Goal: Download file/media

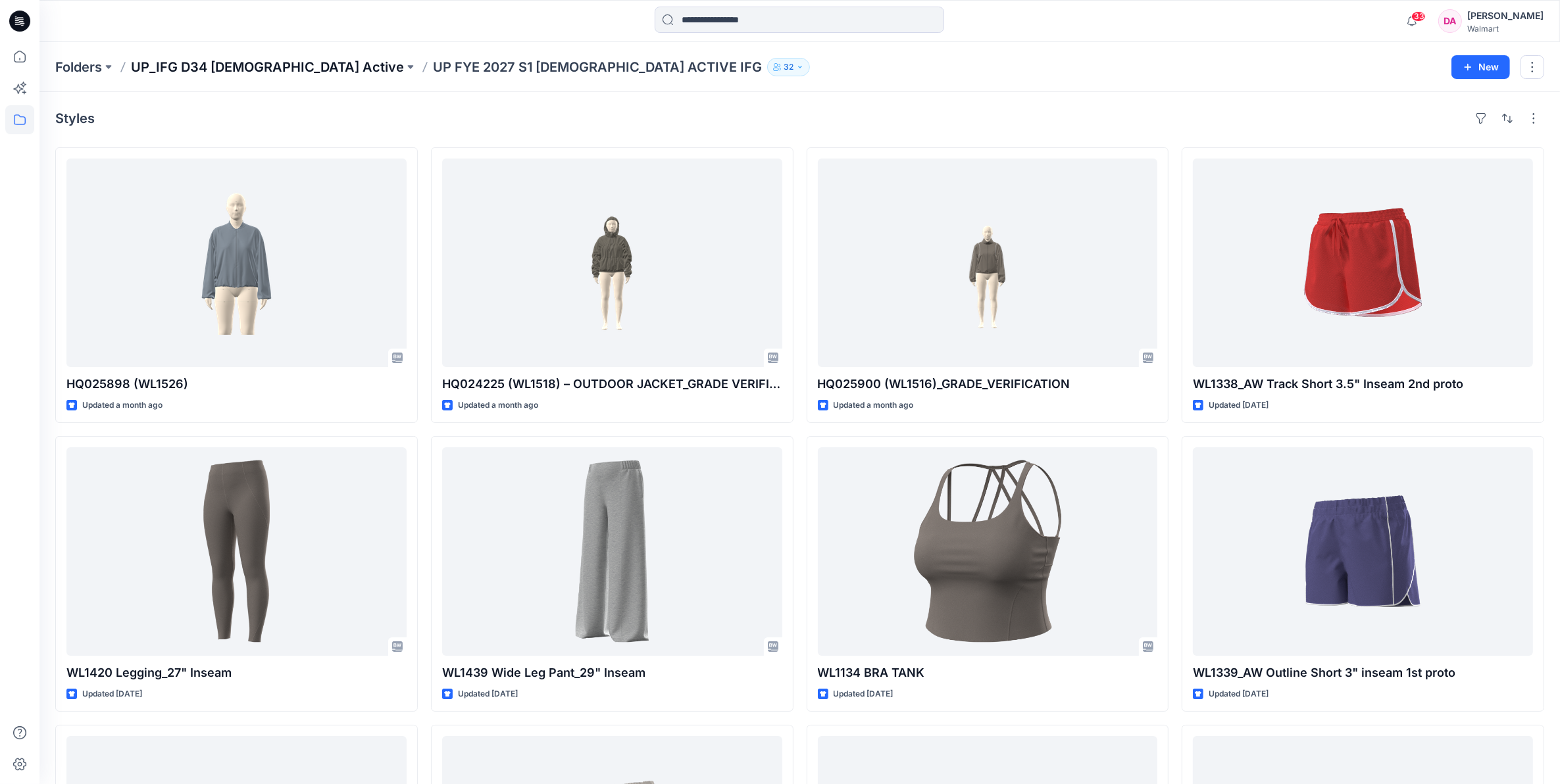
click at [225, 62] on p "UP_IFG D34 [DEMOGRAPHIC_DATA] Active" at bounding box center [267, 67] width 273 height 18
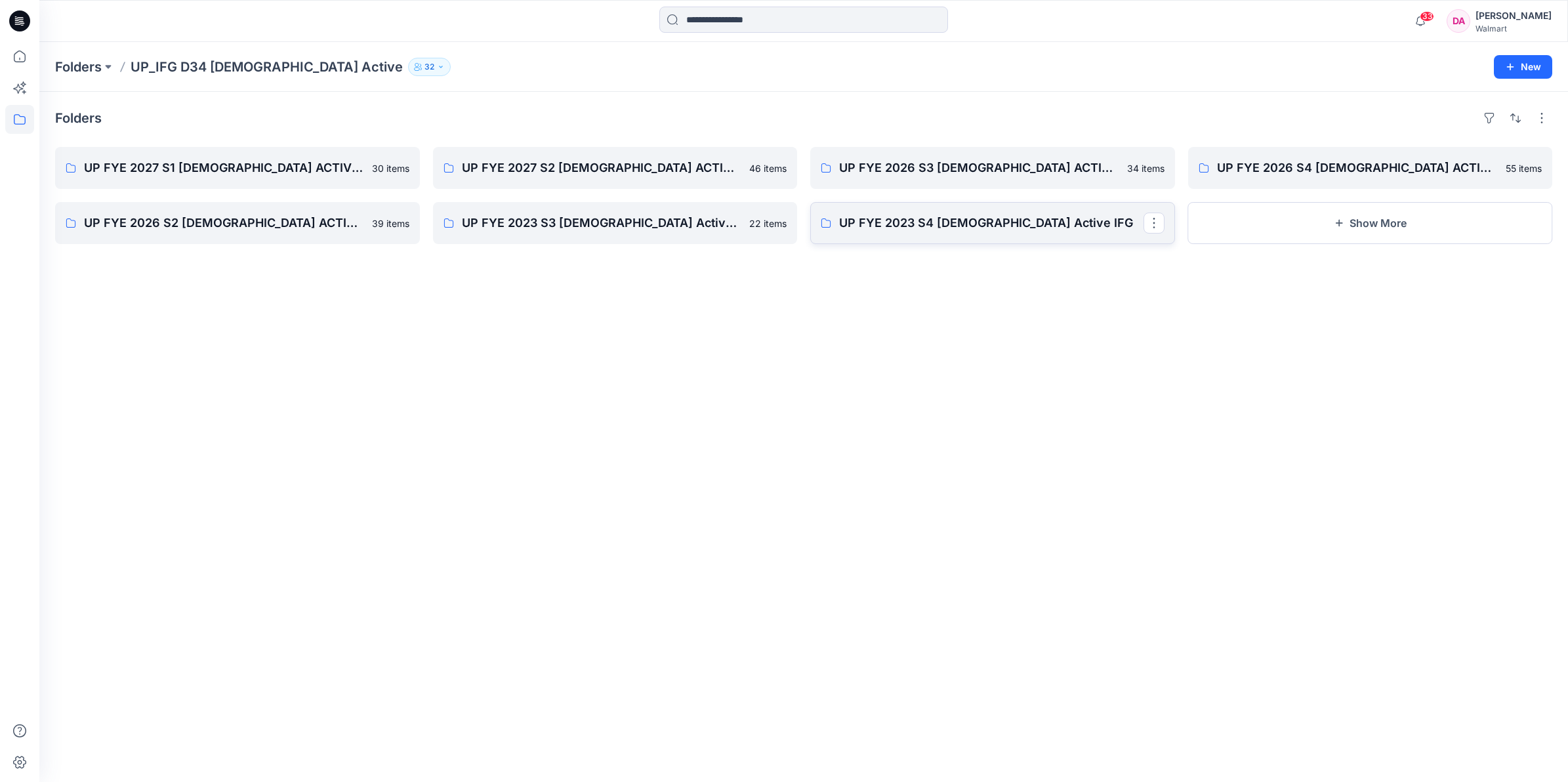
click at [964, 221] on p "UP FYE 2023 S4 [DEMOGRAPHIC_DATA] Active IFG" at bounding box center [991, 223] width 305 height 18
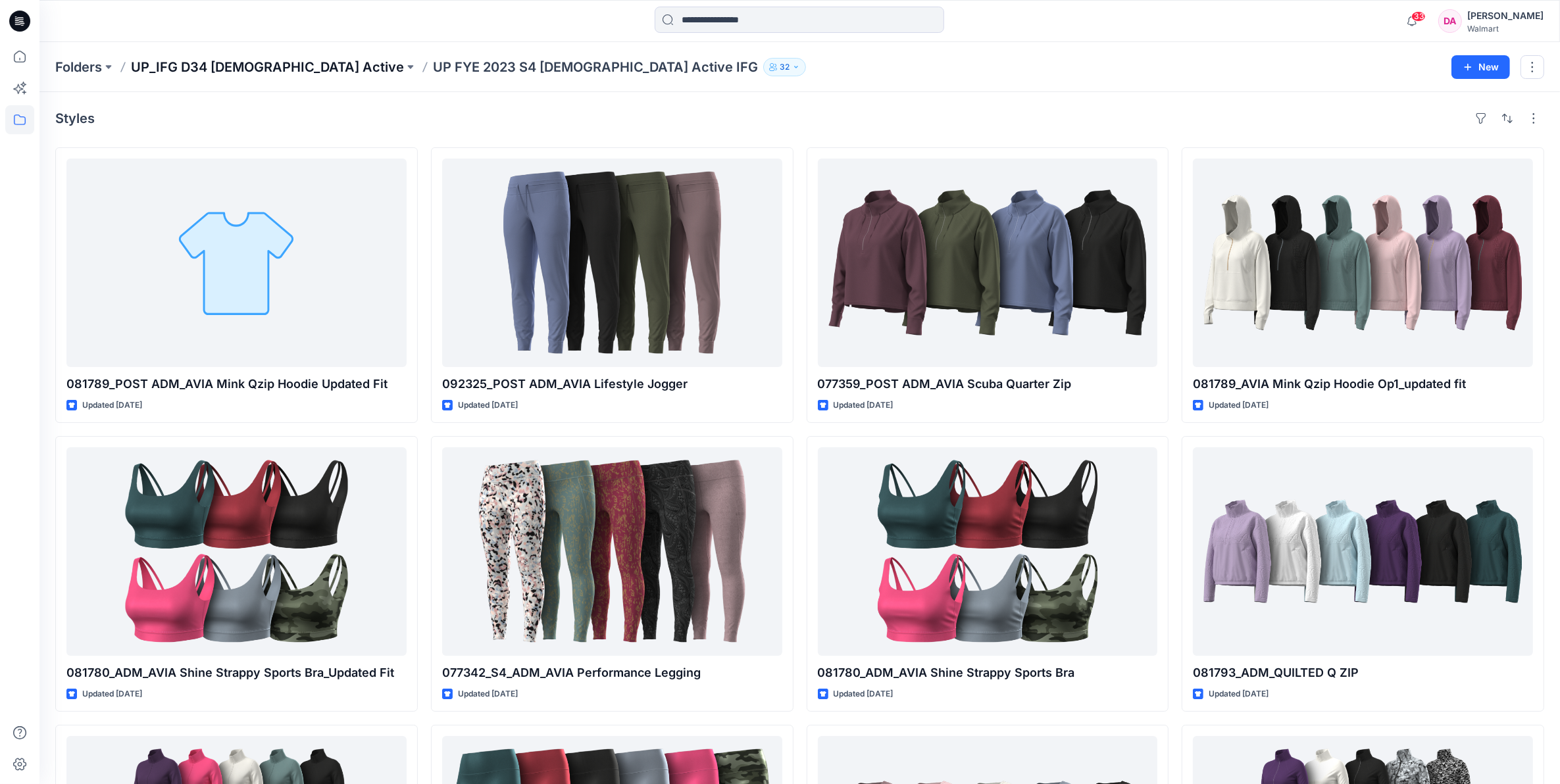
click at [202, 68] on p "UP_IFG D34 [DEMOGRAPHIC_DATA] Active" at bounding box center [267, 67] width 273 height 18
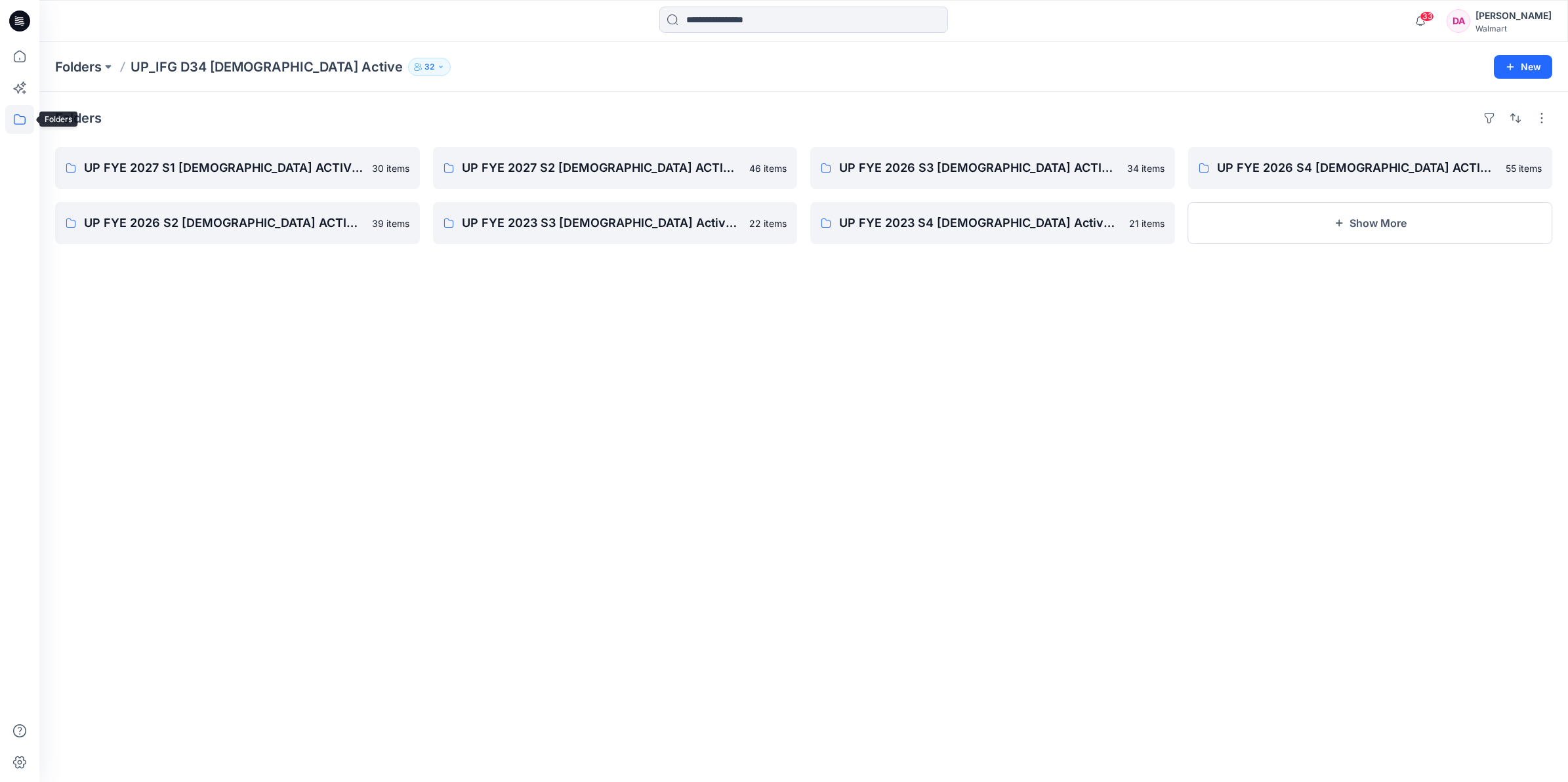
click at [27, 118] on icon at bounding box center [19, 119] width 29 height 29
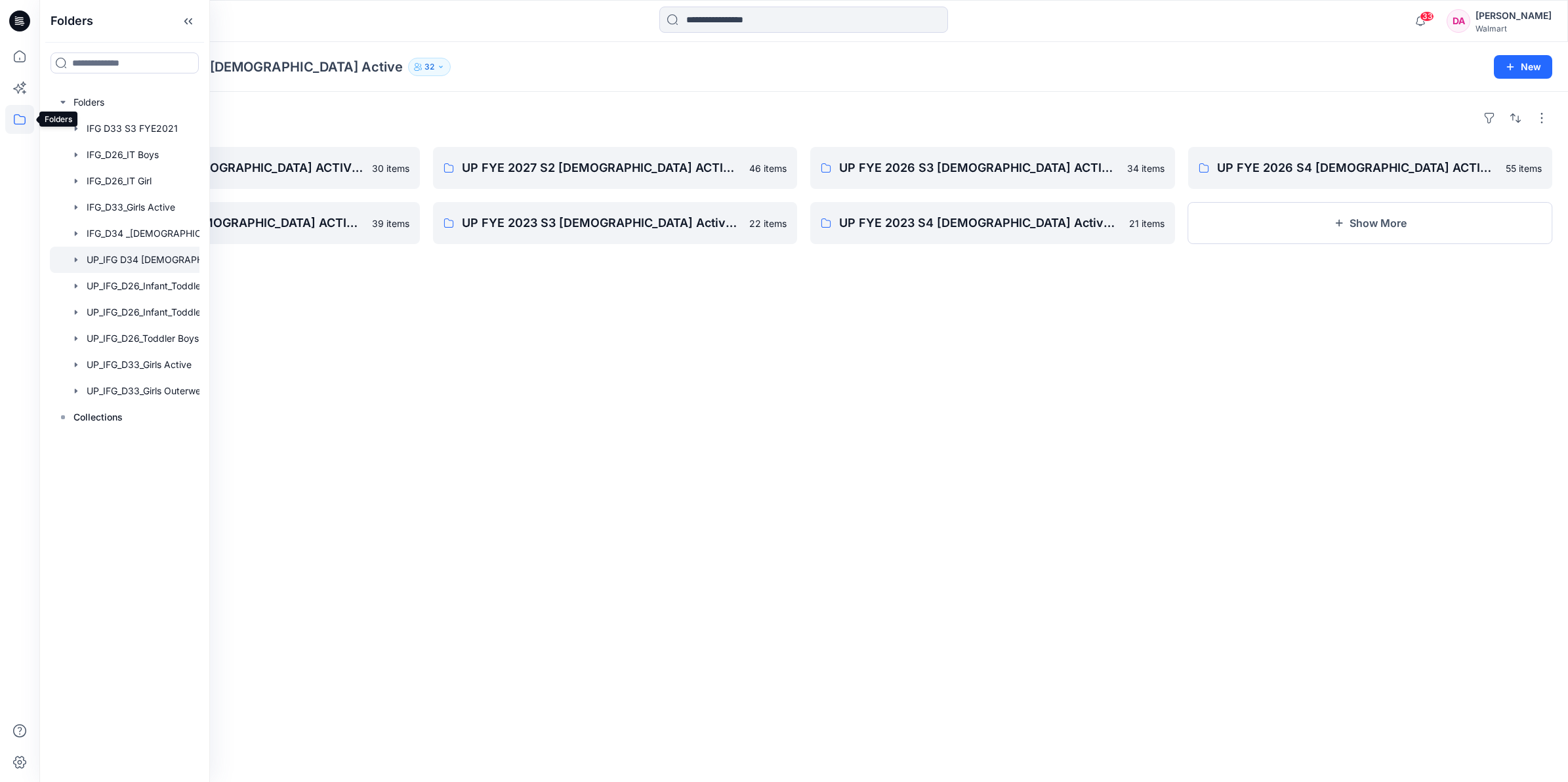
click at [16, 115] on icon at bounding box center [20, 119] width 12 height 11
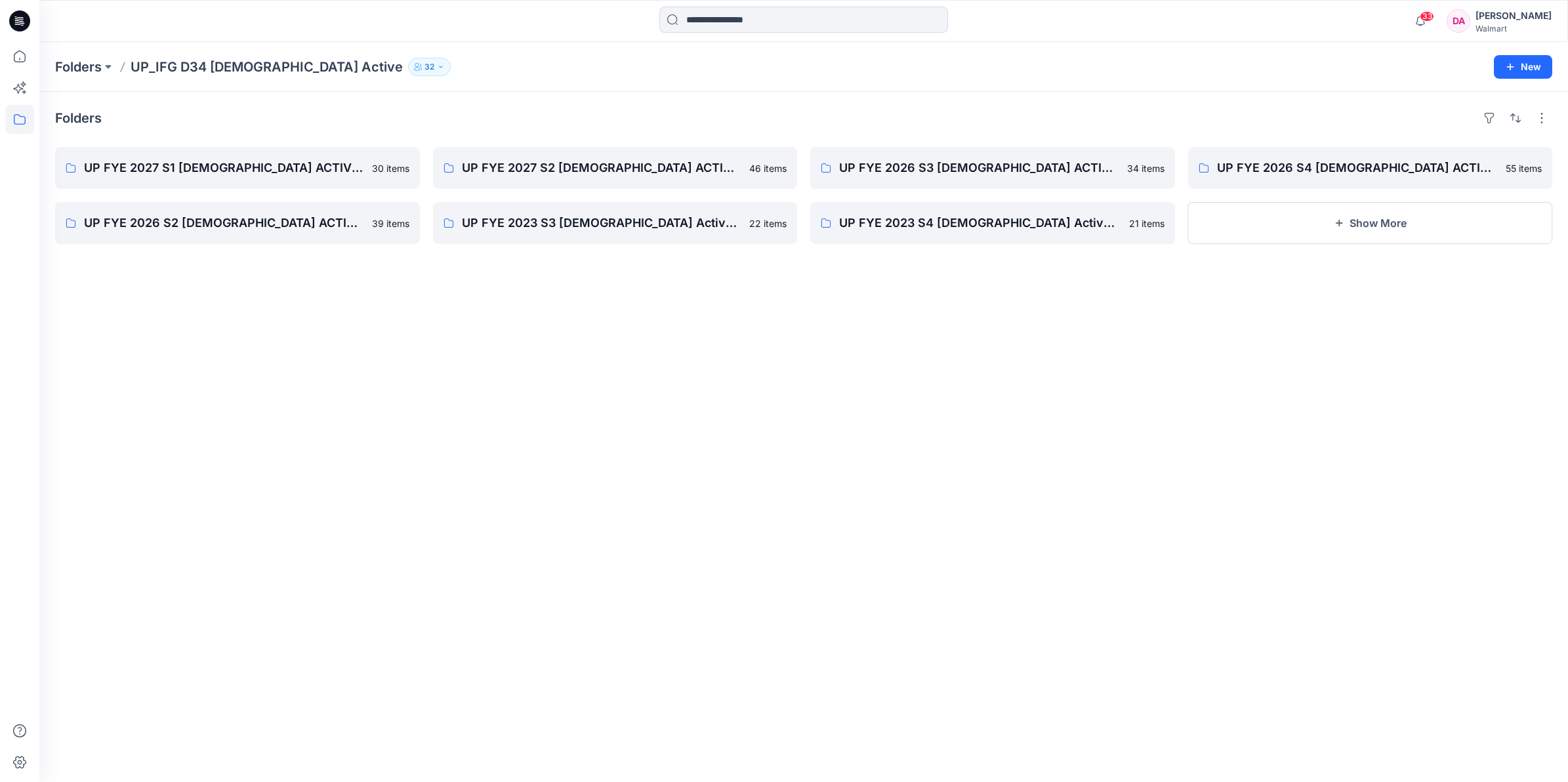
click at [20, 23] on icon at bounding box center [20, 21] width 21 height 21
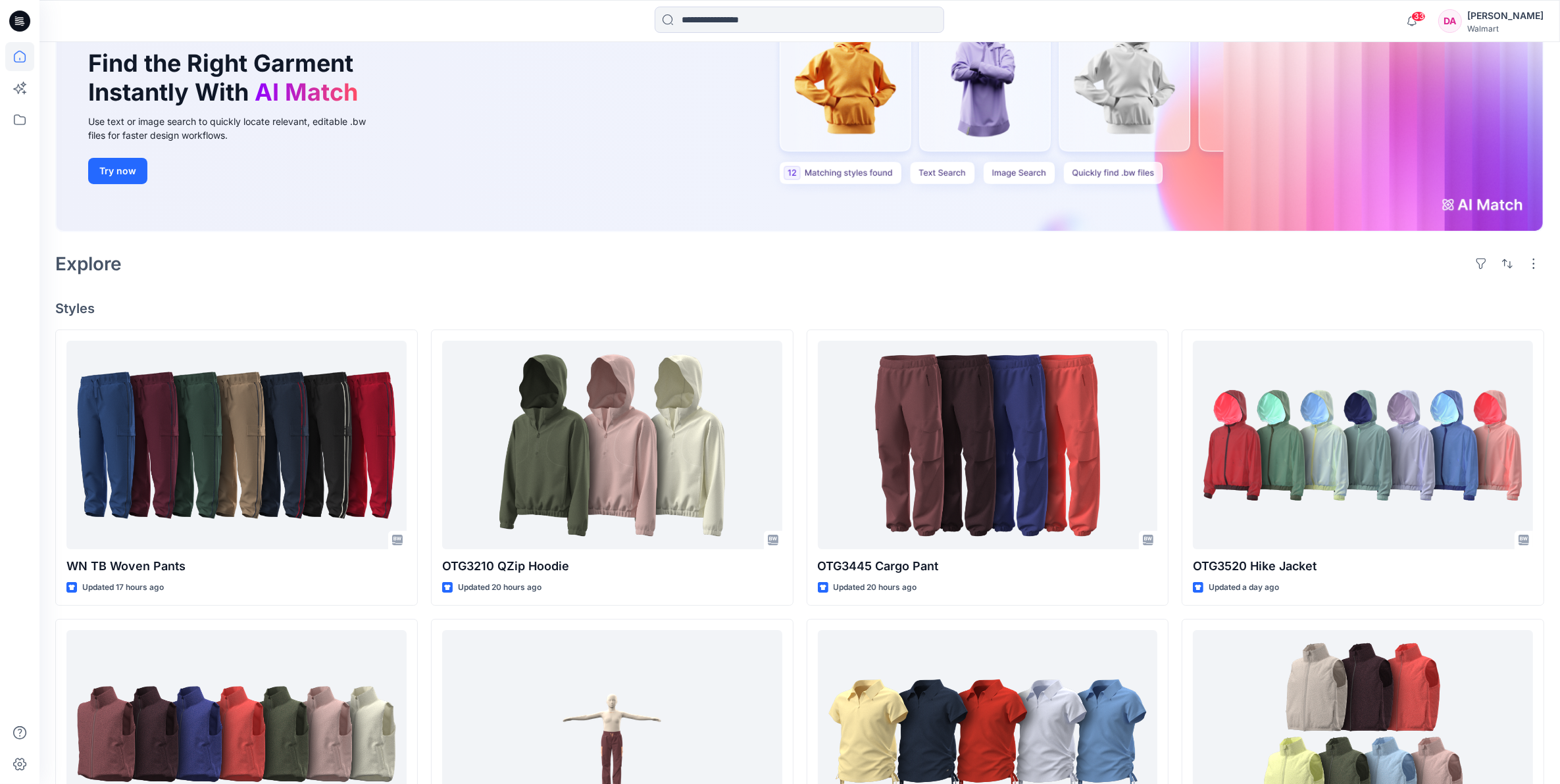
scroll to position [411, 0]
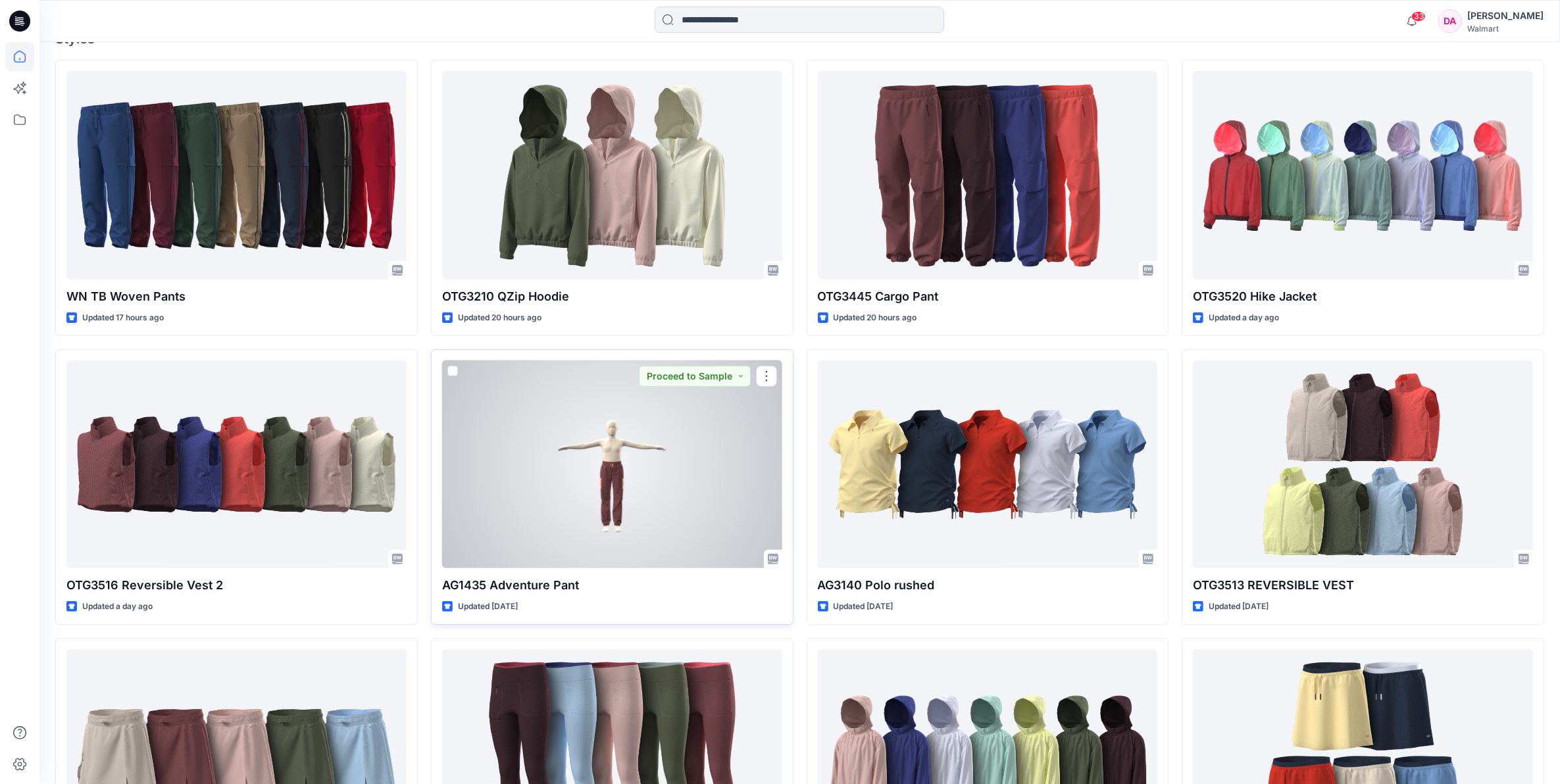
click at [590, 455] on div at bounding box center [612, 464] width 340 height 209
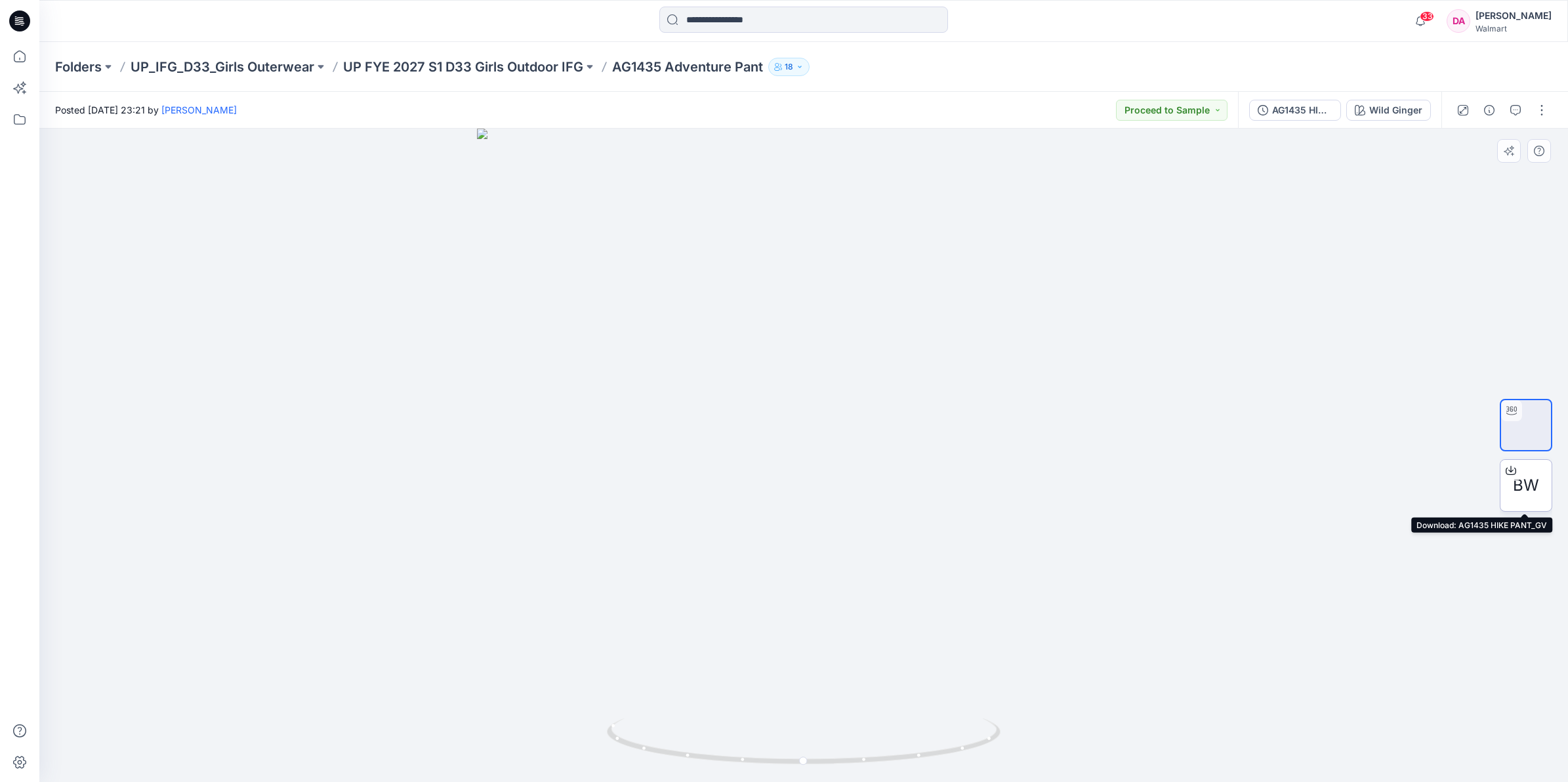
click at [1509, 487] on div "BW" at bounding box center [1526, 485] width 52 height 52
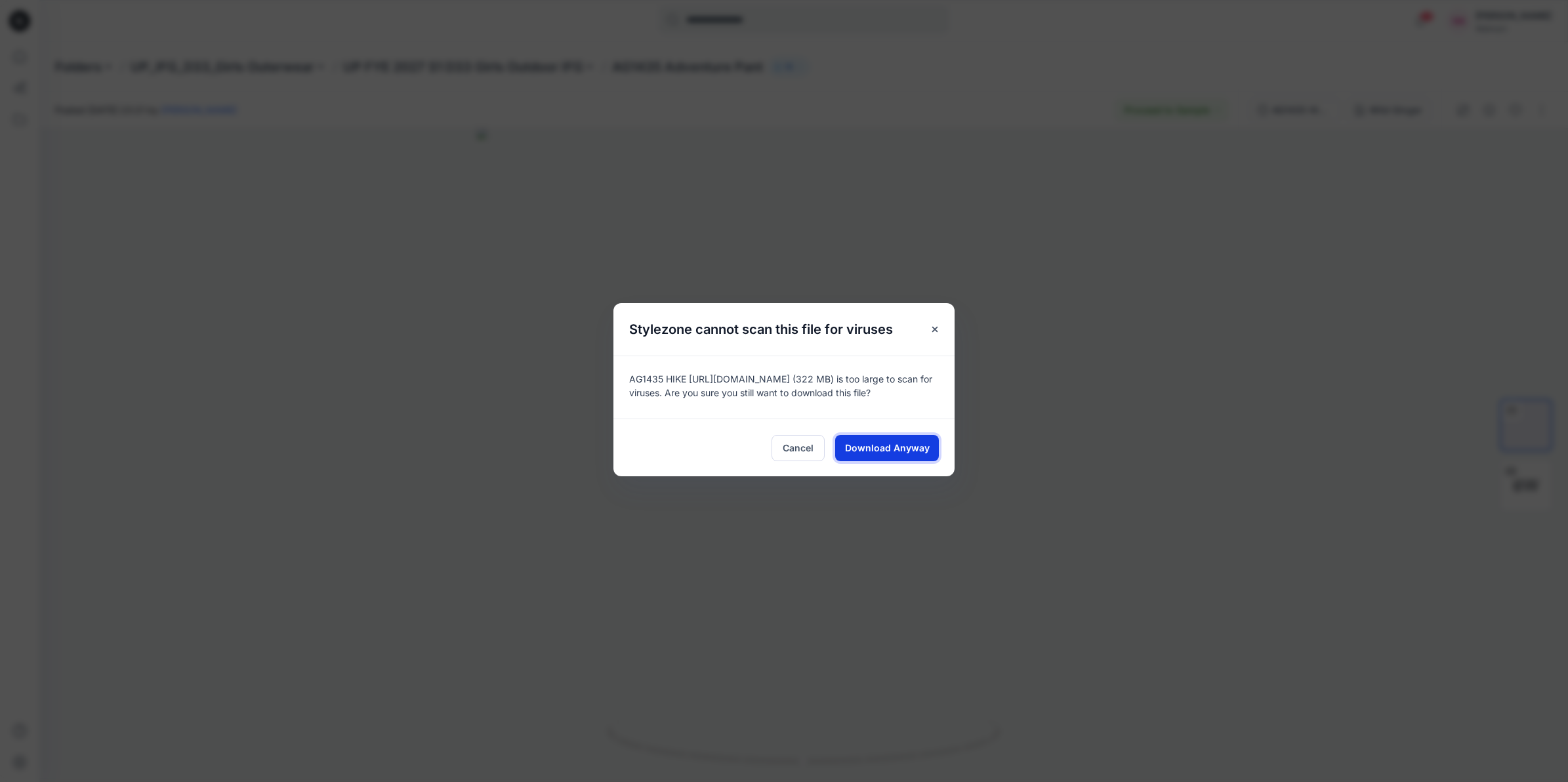
click at [879, 446] on span "Download Anyway" at bounding box center [887, 448] width 85 height 14
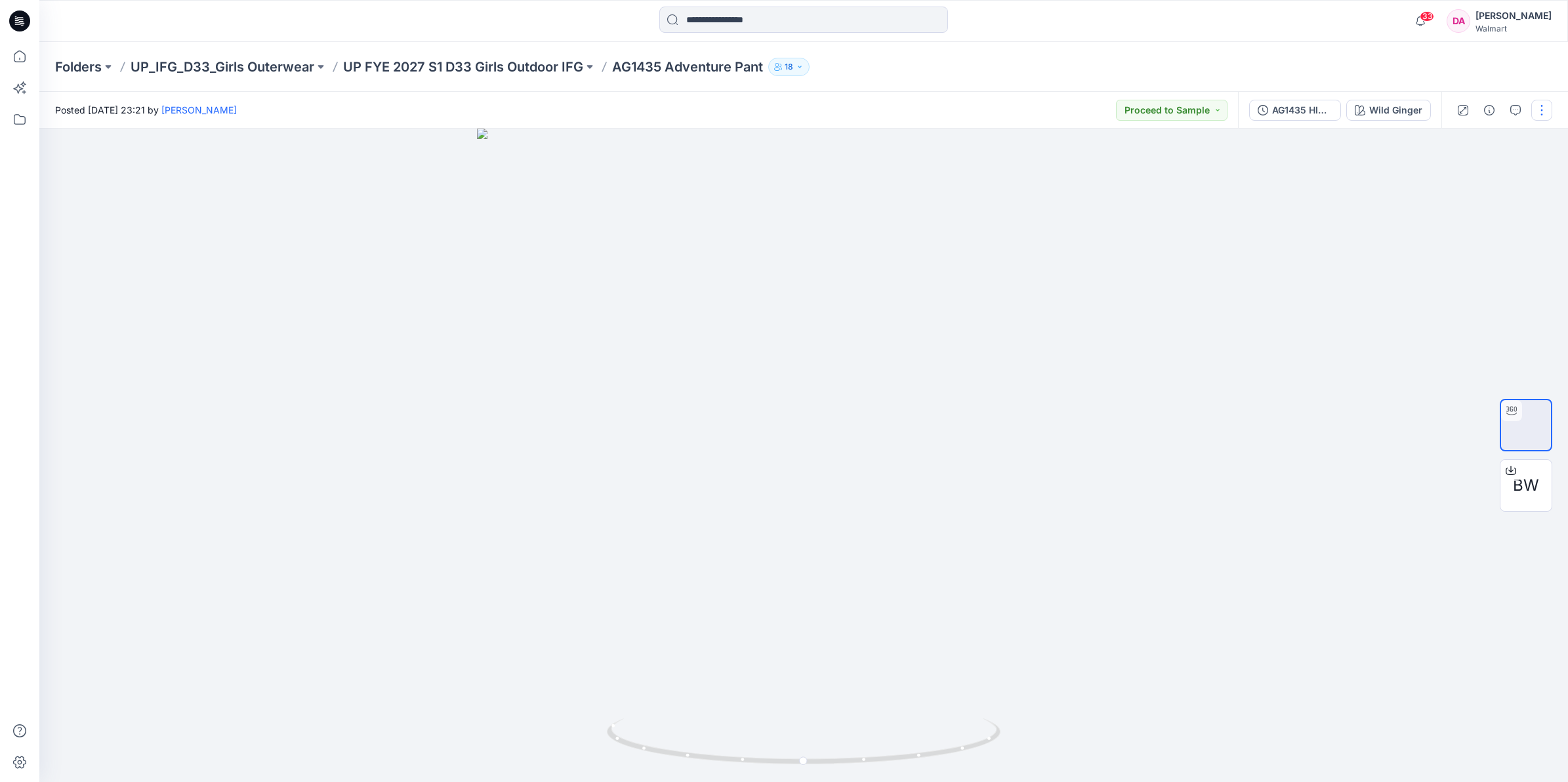
click at [1536, 112] on button "button" at bounding box center [1542, 110] width 21 height 21
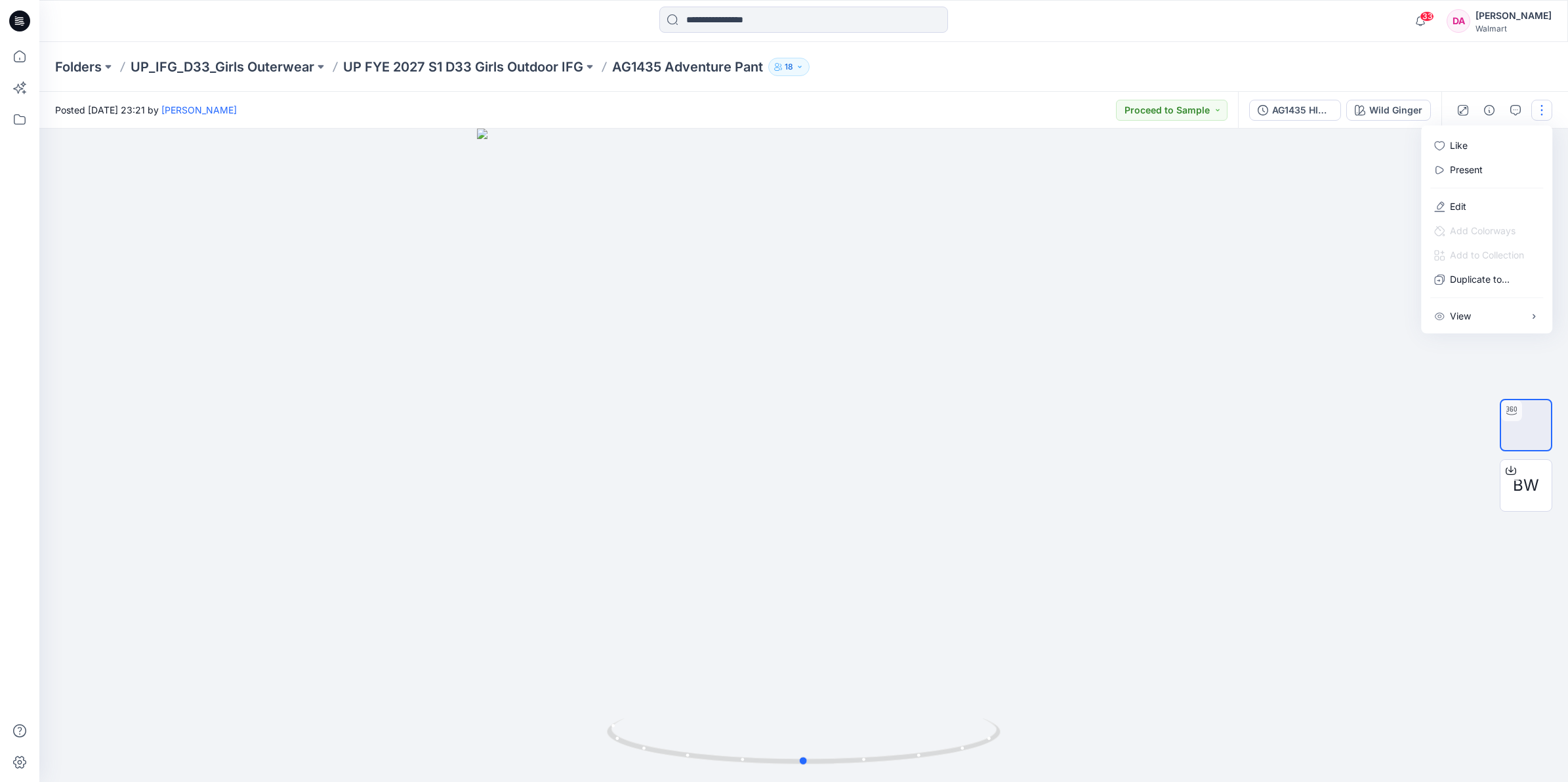
click at [1372, 164] on div at bounding box center [804, 455] width 1529 height 654
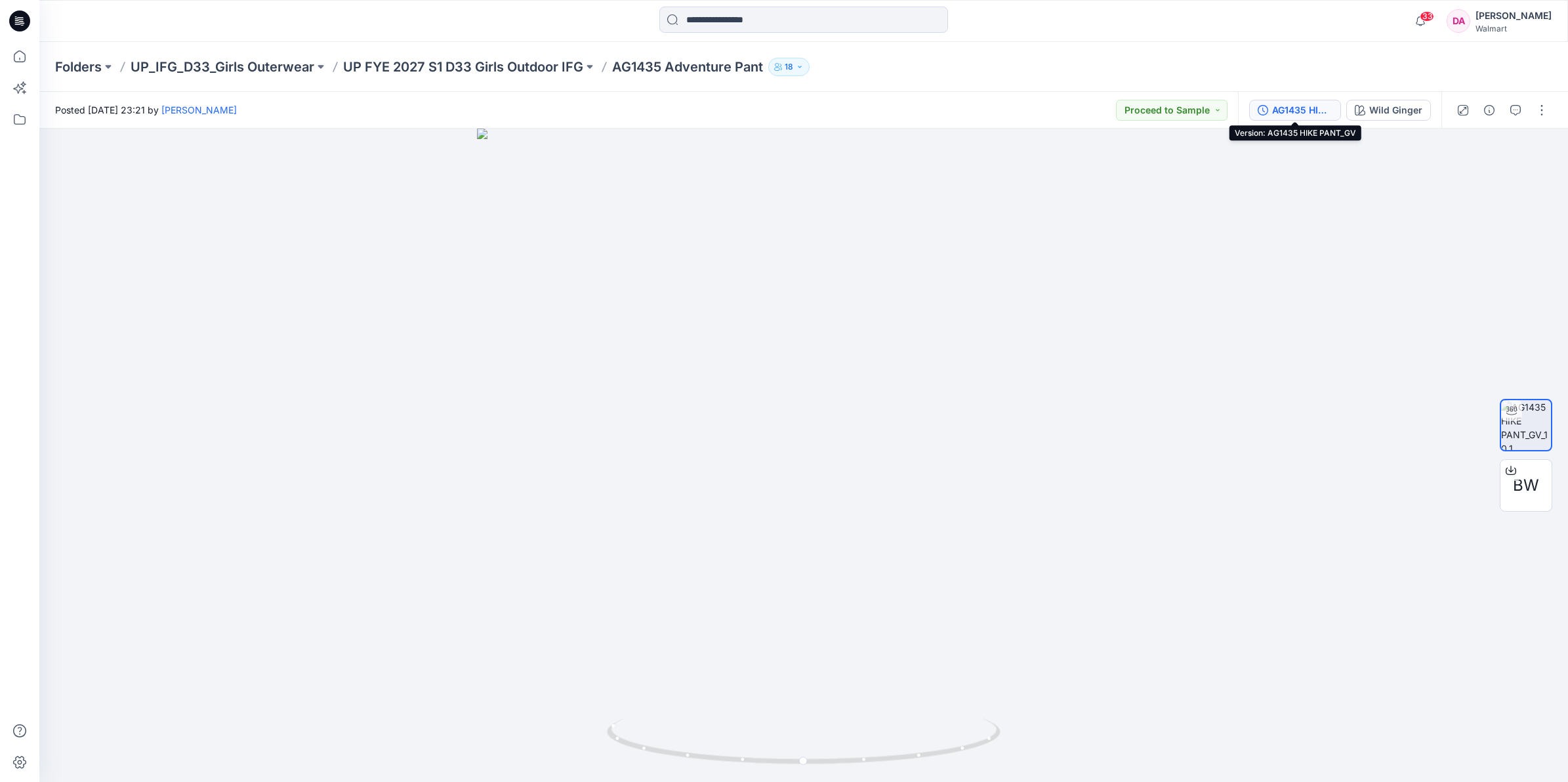
click at [1293, 118] on button "AG1435 HIKE PANT_GV" at bounding box center [1295, 110] width 92 height 21
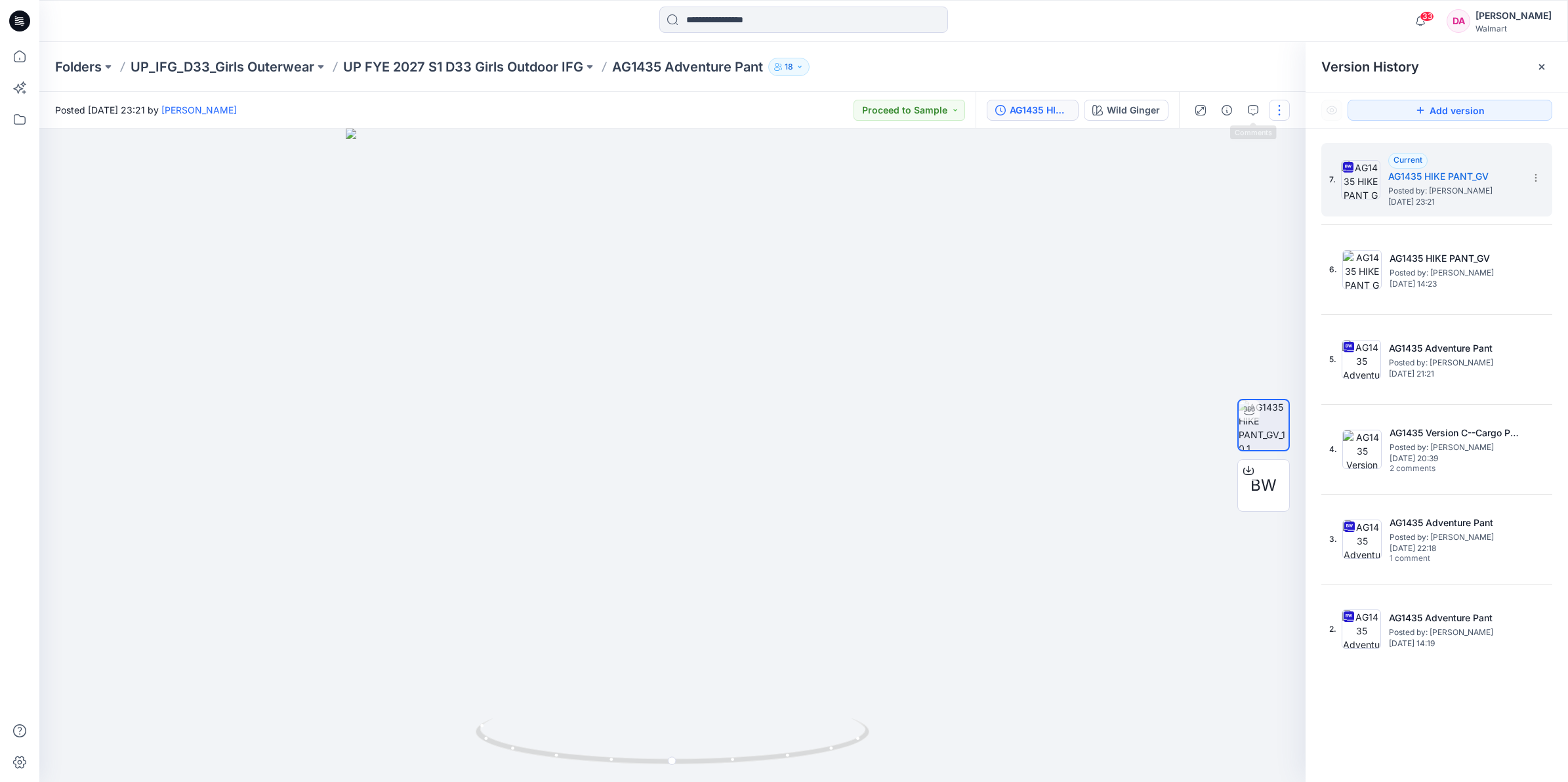
click at [1278, 104] on button "button" at bounding box center [1279, 110] width 21 height 21
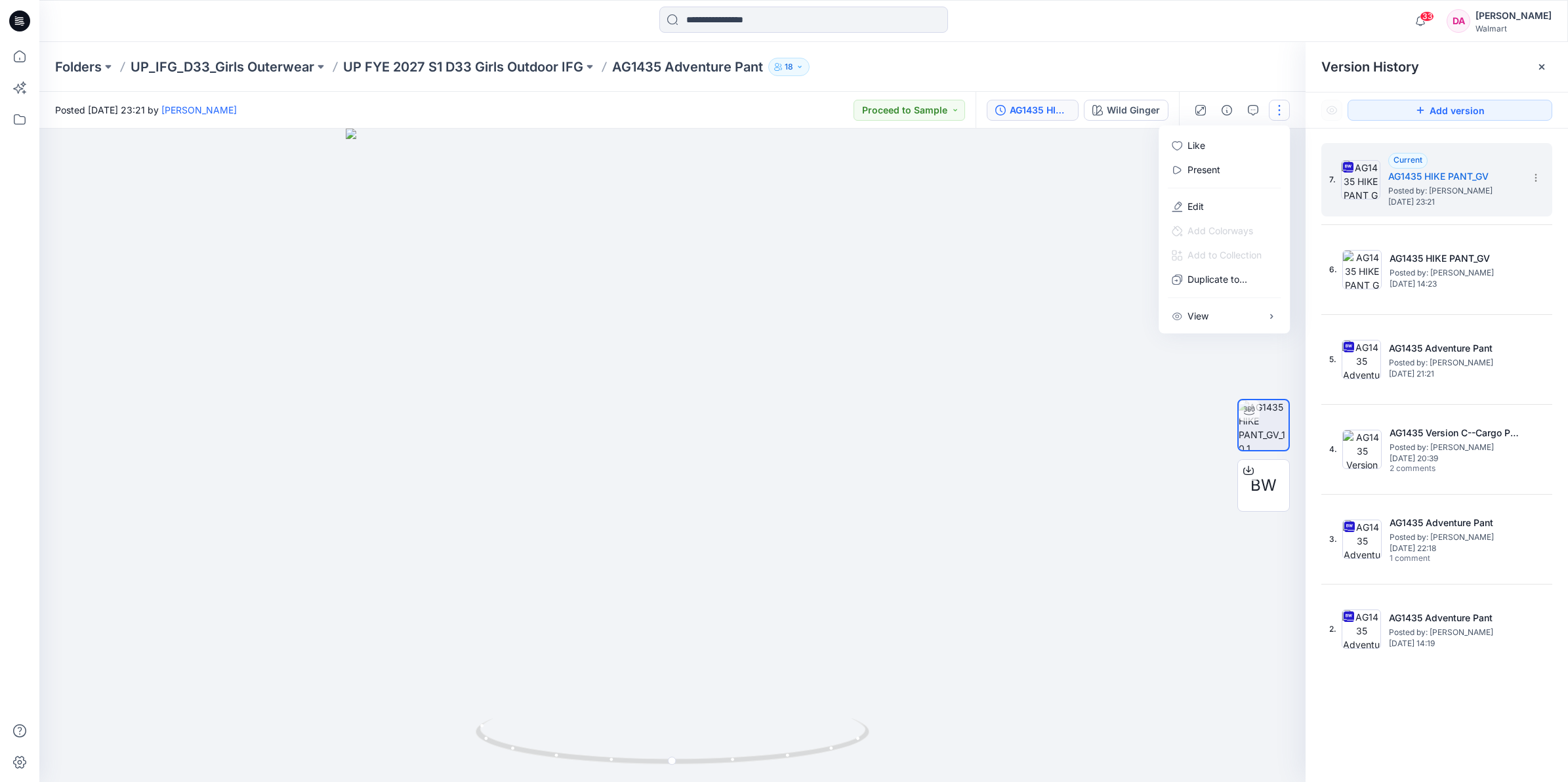
click at [1278, 104] on button "button" at bounding box center [1279, 110] width 21 height 21
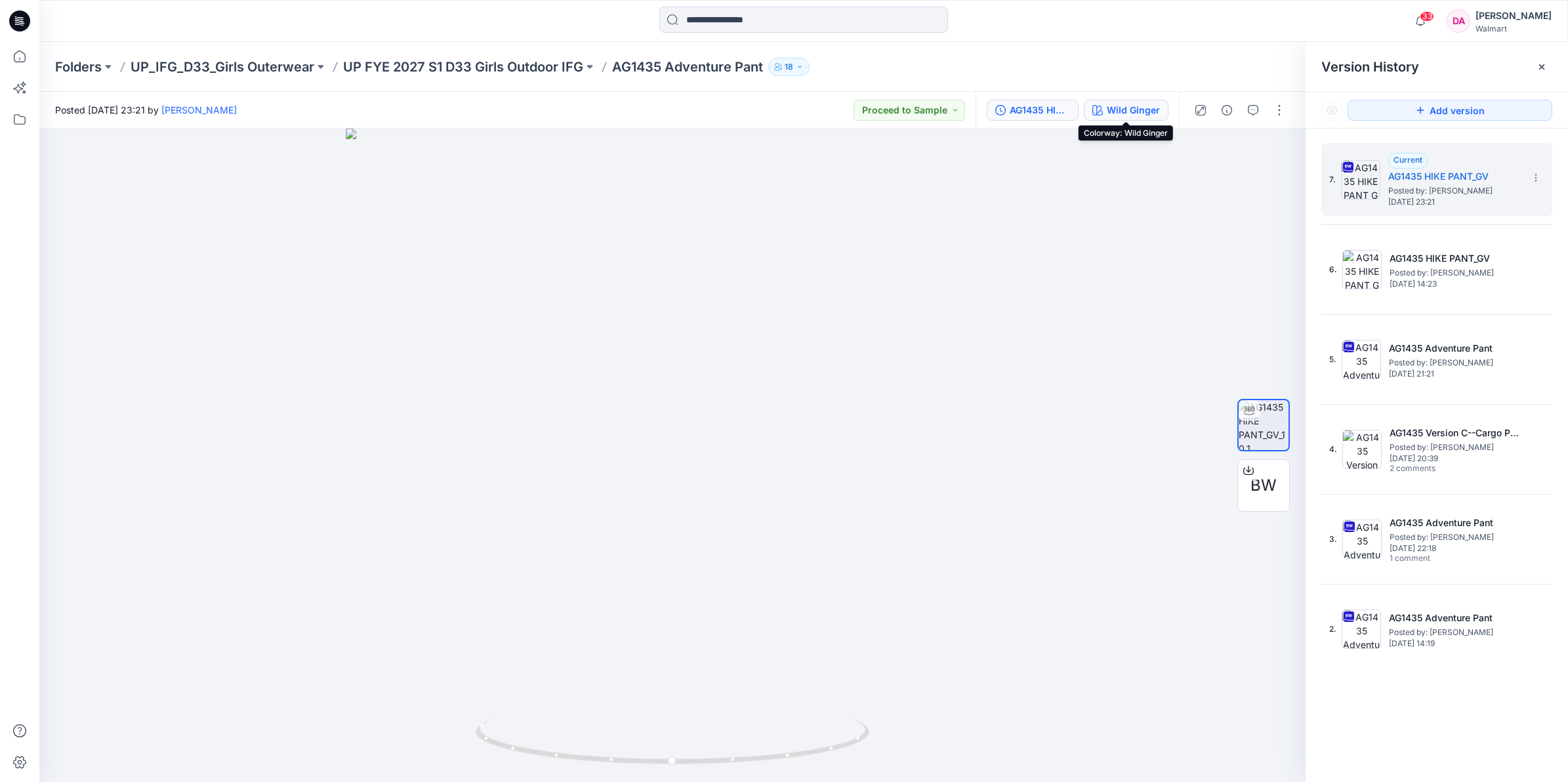
click at [1127, 109] on div "Wild Ginger" at bounding box center [1133, 110] width 53 height 14
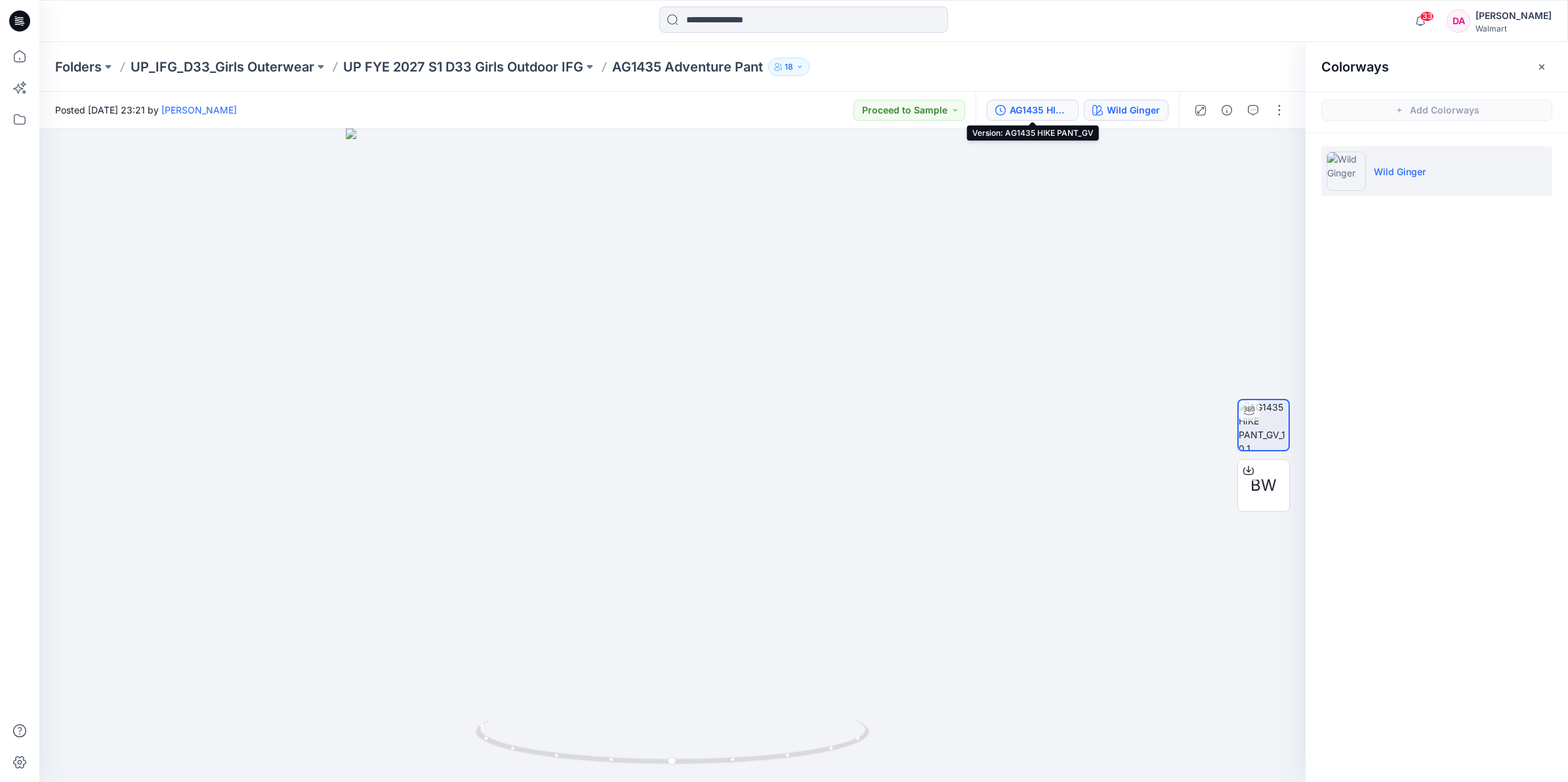
click at [1046, 105] on div "AG1435 HIKE PANT_GV" at bounding box center [1040, 110] width 61 height 14
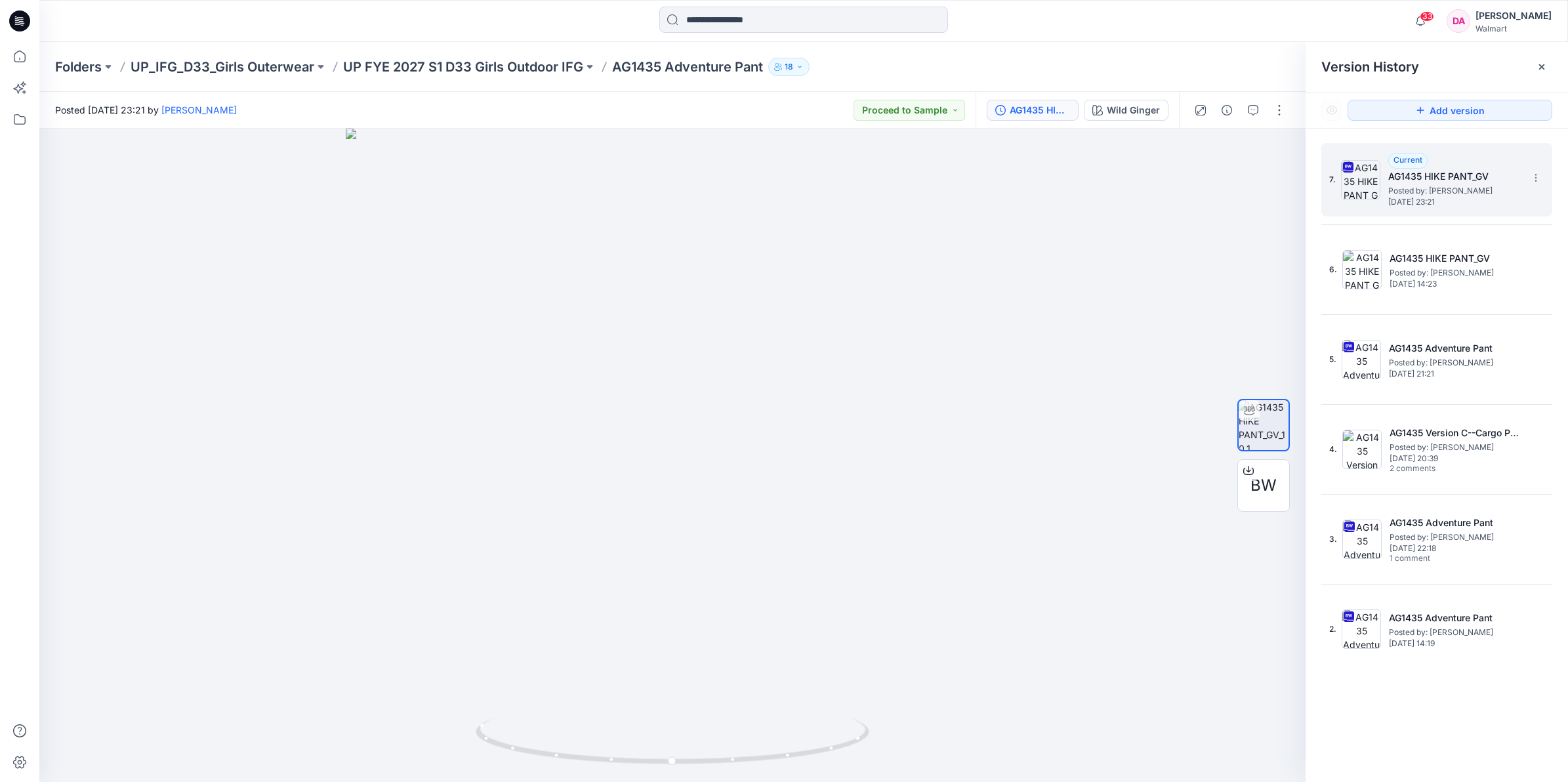
click at [1445, 193] on span "Posted by: [PERSON_NAME]" at bounding box center [1454, 190] width 131 height 13
click at [1361, 175] on img at bounding box center [1361, 180] width 39 height 39
click at [1398, 184] on h5 "AG1435 HIKE PANT_GV" at bounding box center [1454, 176] width 131 height 16
click at [1406, 156] on span "Current" at bounding box center [1407, 160] width 29 height 10
click at [1466, 188] on span "Posted by: [PERSON_NAME]" at bounding box center [1454, 190] width 131 height 13
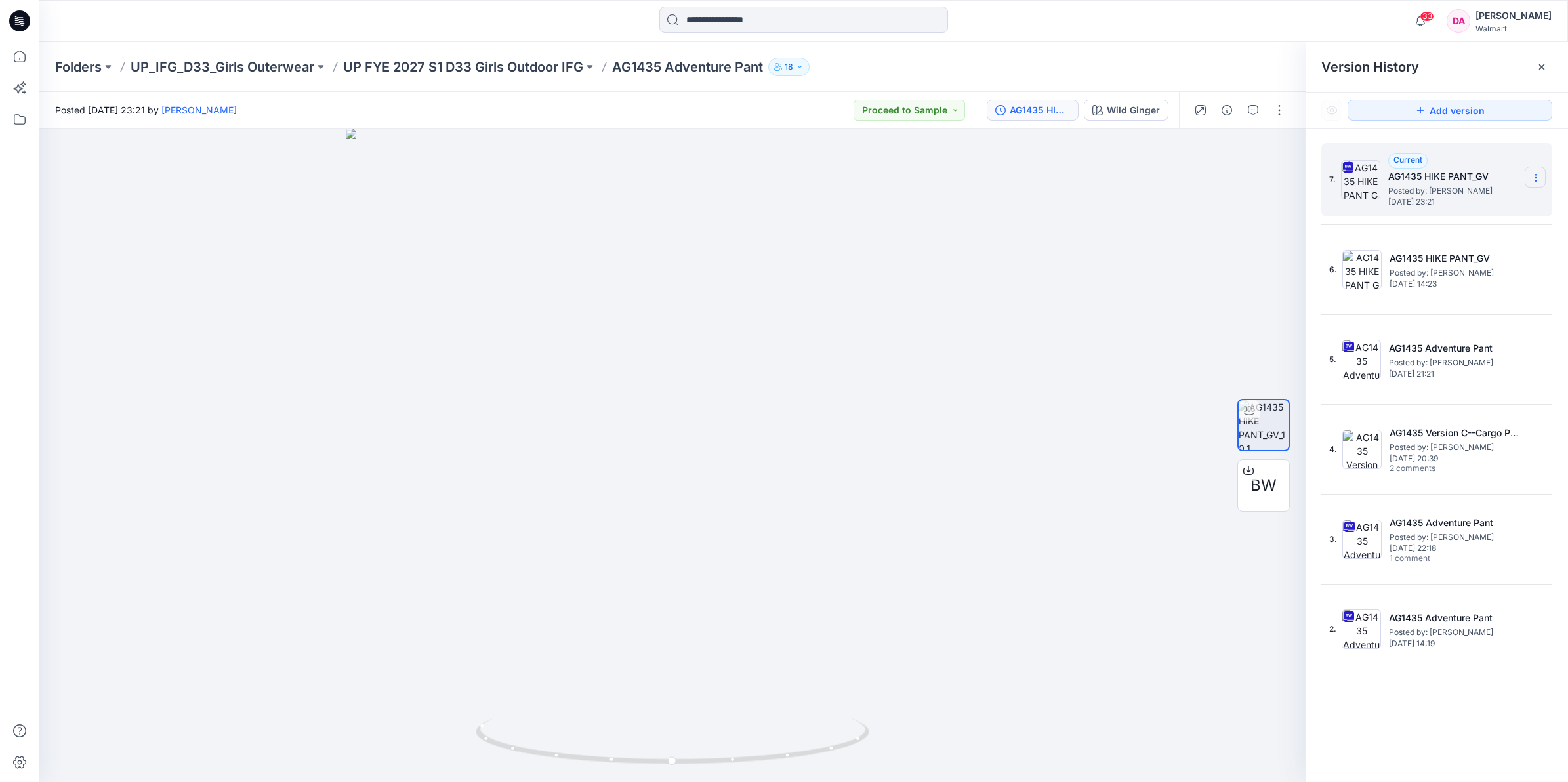
drag, startPoint x: 1529, startPoint y: 172, endPoint x: 1536, endPoint y: 174, distance: 7.3
click at [1535, 174] on section at bounding box center [1535, 177] width 21 height 21
click at [1462, 202] on span "Download Source BW File" at bounding box center [1469, 204] width 110 height 16
click at [1077, 30] on div at bounding box center [803, 20] width 764 height 29
click at [1215, 15] on div "33 Notifications [PERSON_NAME] has updated OTG3520 Hike Jacket with COLORWAYS 3…" at bounding box center [803, 20] width 1528 height 29
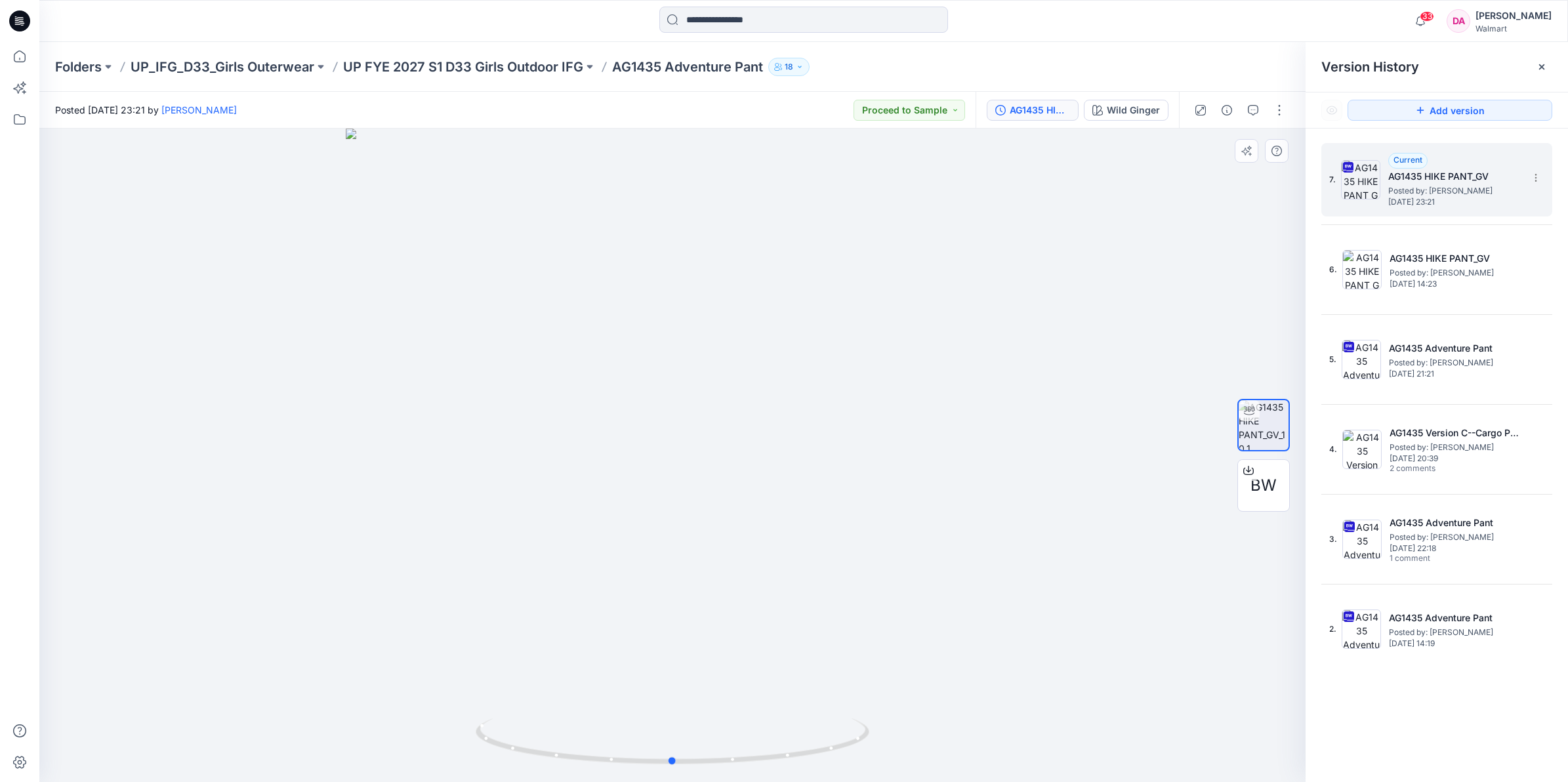
click at [1076, 300] on div at bounding box center [673, 455] width 1266 height 654
click at [1438, 288] on span "[DATE] 14:23" at bounding box center [1455, 283] width 131 height 9
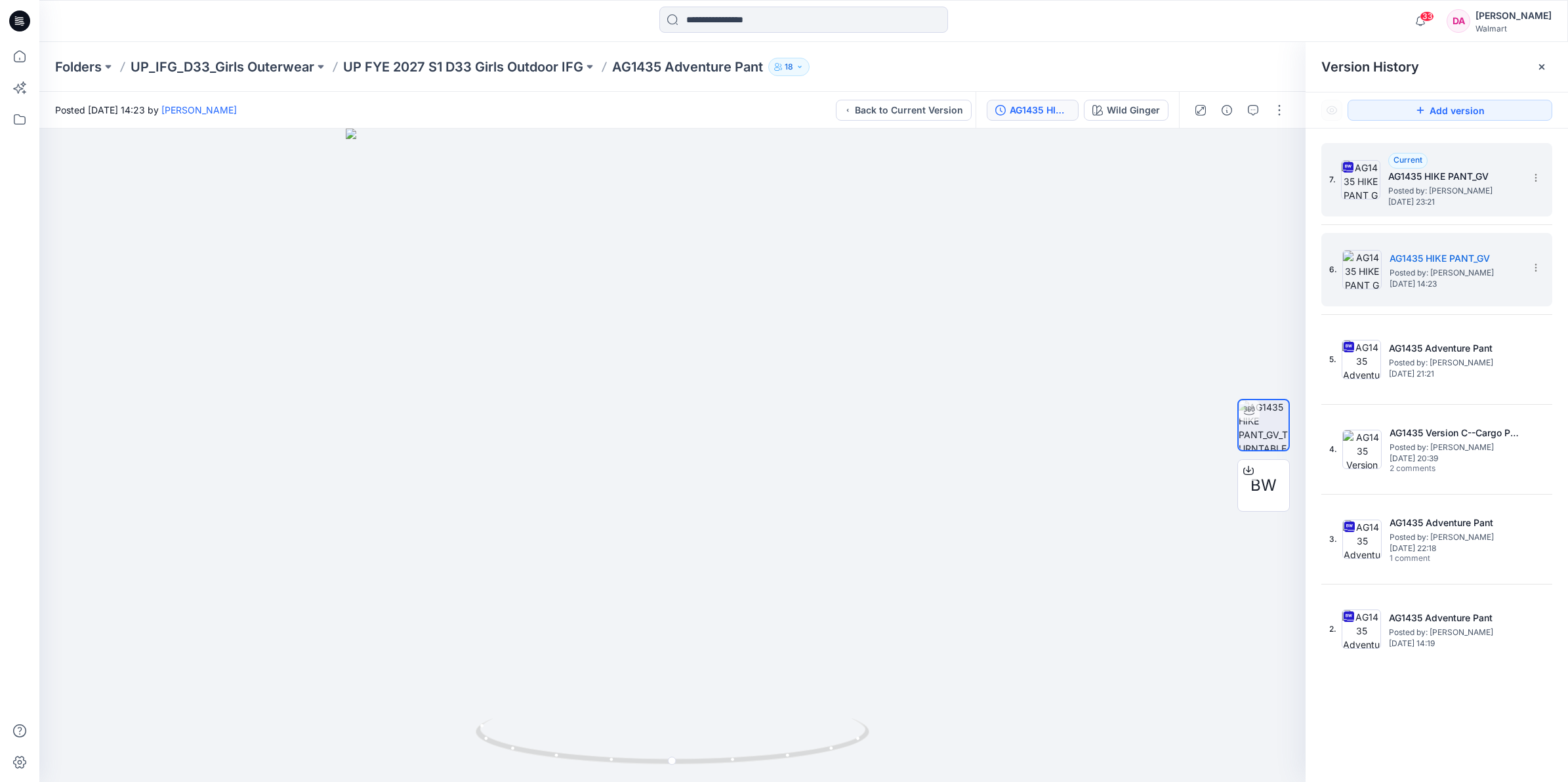
click at [1428, 185] on span "Posted by: [PERSON_NAME]" at bounding box center [1454, 190] width 131 height 13
